Goal: Task Accomplishment & Management: Manage account settings

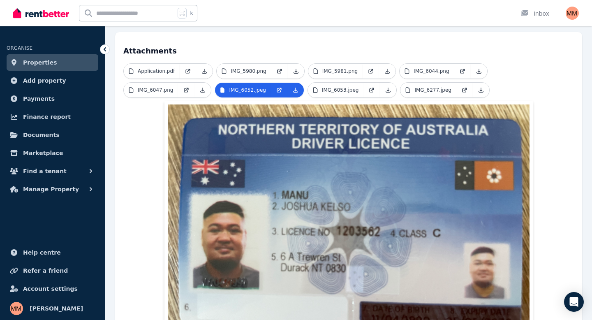
scroll to position [168, 0]
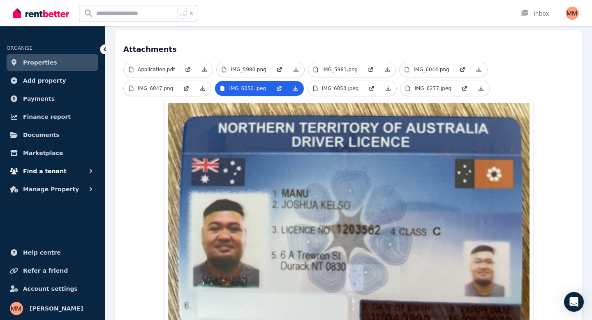
click at [36, 173] on span "Find a tenant" at bounding box center [45, 171] width 44 height 10
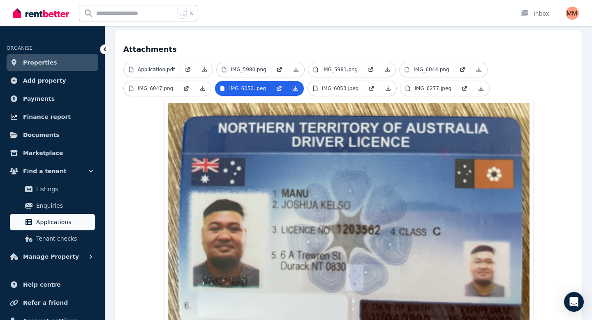
click at [48, 218] on span "Applications" at bounding box center [63, 222] width 55 height 10
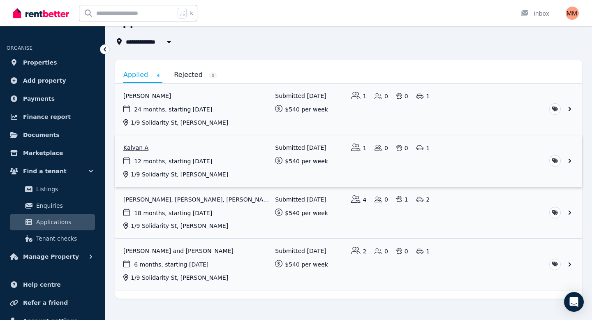
scroll to position [60, 0]
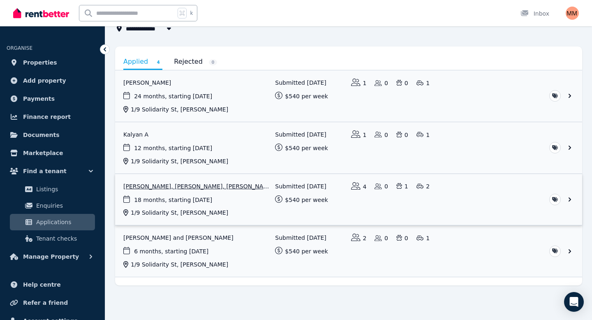
click at [199, 188] on link "View application: Sophie Bridges, Robert Bridges, Peter Bridges, and William Ed…" at bounding box center [348, 199] width 467 height 51
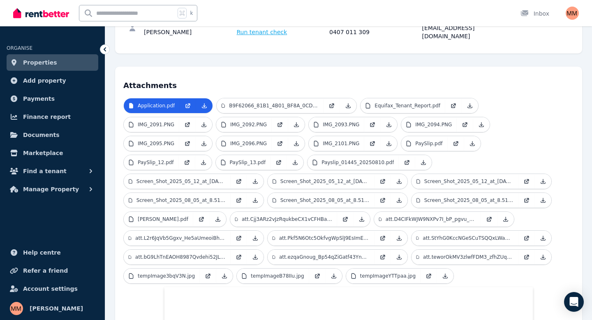
scroll to position [88, 0]
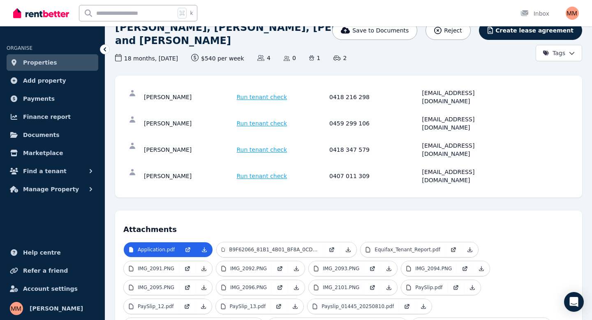
click at [260, 93] on span "Run tenant check" at bounding box center [262, 97] width 51 height 8
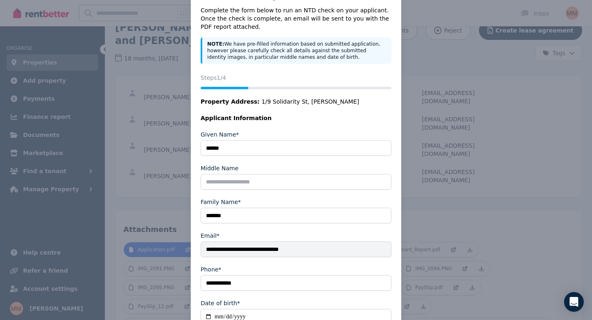
scroll to position [0, 0]
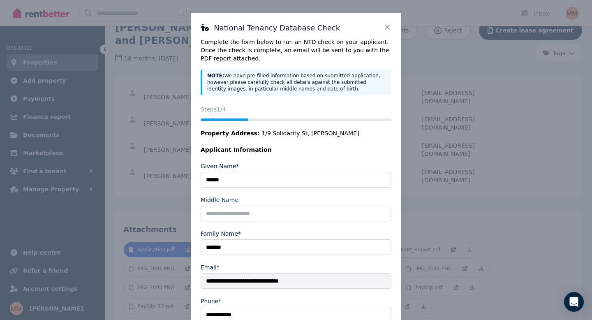
click at [387, 25] on icon at bounding box center [387, 27] width 8 height 8
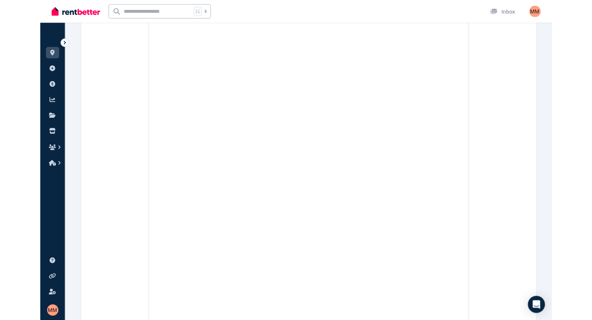
scroll to position [6747, 0]
